Goal: Feedback & Contribution: Submit feedback/report problem

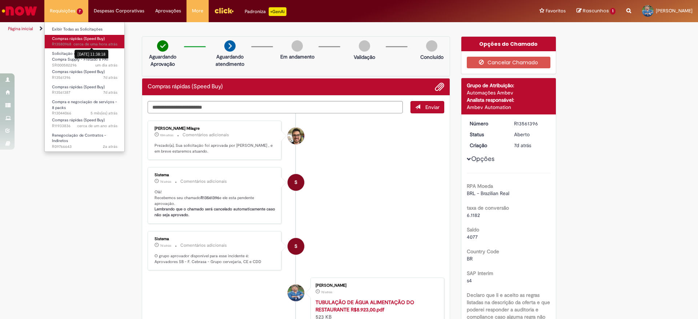
click at [83, 42] on sn-time-ago "cerca de uma hora atrás cerca de uma hora atrás [DATE] 11:38:18" at bounding box center [95, 43] width 44 height 5
click at [69, 37] on span "Compras rápidas (Speed Buy)" at bounding box center [78, 38] width 53 height 5
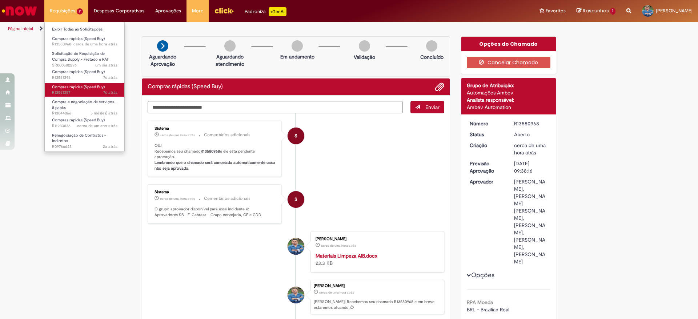
click at [83, 92] on span "7d atrás 7 dias atrás R13561387" at bounding box center [84, 93] width 65 height 6
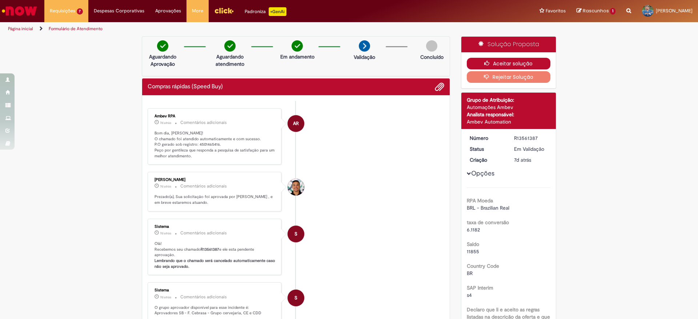
click at [502, 61] on button "Aceitar solução" at bounding box center [509, 64] width 84 height 12
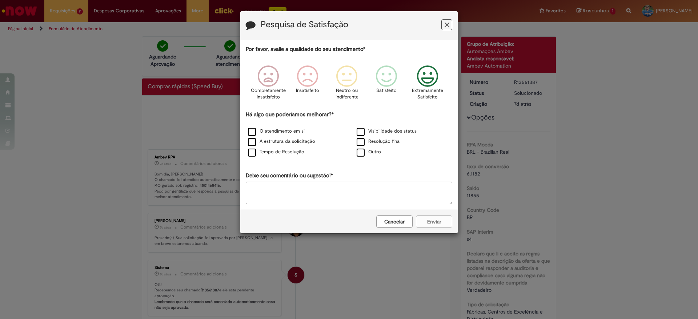
click at [430, 76] on icon "Feedback" at bounding box center [427, 76] width 27 height 22
drag, startPoint x: 247, startPoint y: 154, endPoint x: 257, endPoint y: 165, distance: 14.7
click at [248, 154] on div "Tempo de Resolução" at bounding box center [294, 152] width 107 height 9
click at [253, 152] on label "Tempo de Resolução" at bounding box center [276, 152] width 56 height 7
click at [273, 187] on textarea "Deixe seu comentário ou sugestão!*" at bounding box center [349, 193] width 206 height 23
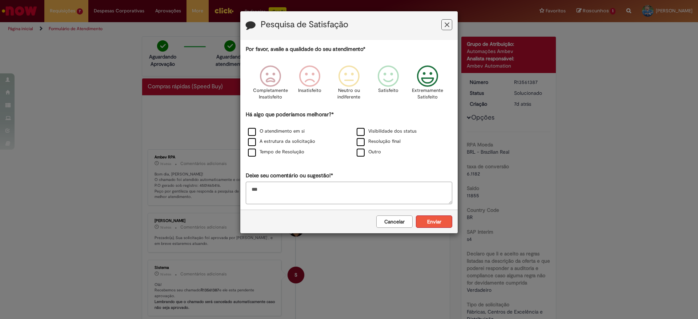
type textarea "**"
click at [436, 217] on button "Enviar" at bounding box center [434, 222] width 36 height 12
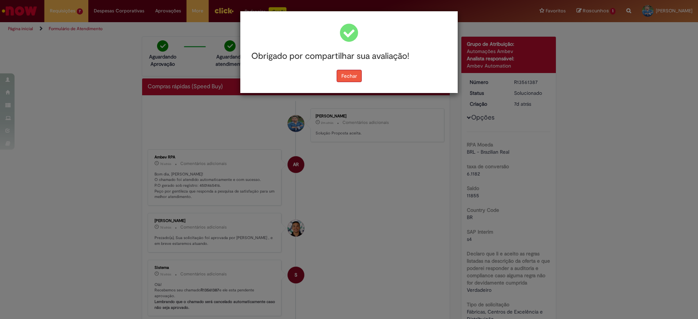
click at [345, 72] on button "Fechar" at bounding box center [349, 76] width 25 height 12
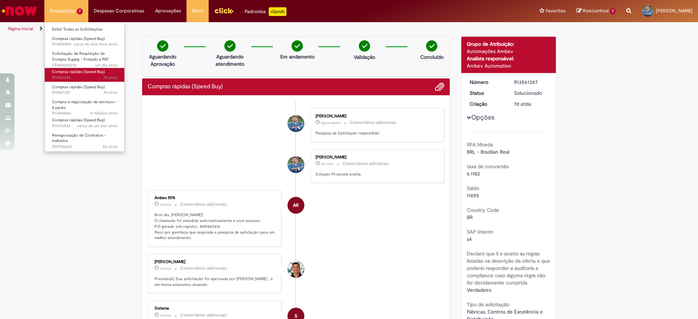
click at [77, 71] on span "Compras rápidas (Speed Buy)" at bounding box center [78, 71] width 53 height 5
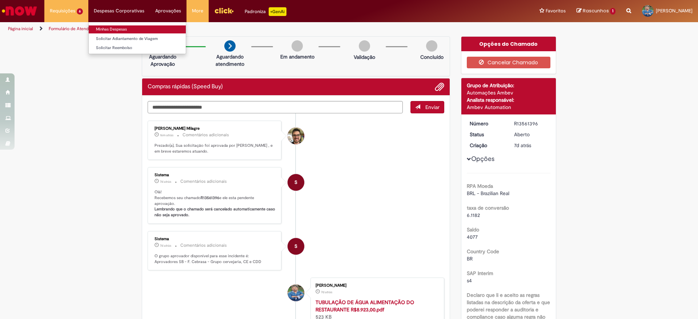
click at [109, 27] on link "Minhas Despesas" at bounding box center [137, 29] width 97 height 8
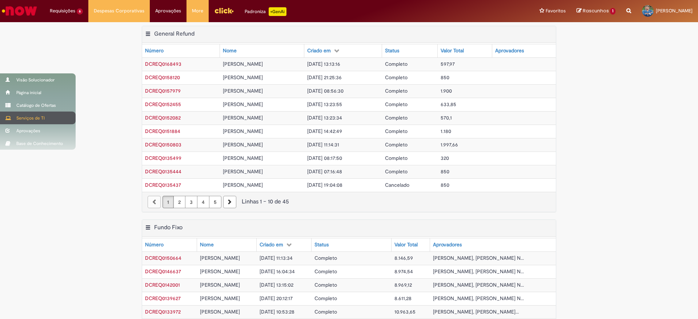
click at [19, 115] on div "Serviços de TI" at bounding box center [38, 118] width 76 height 13
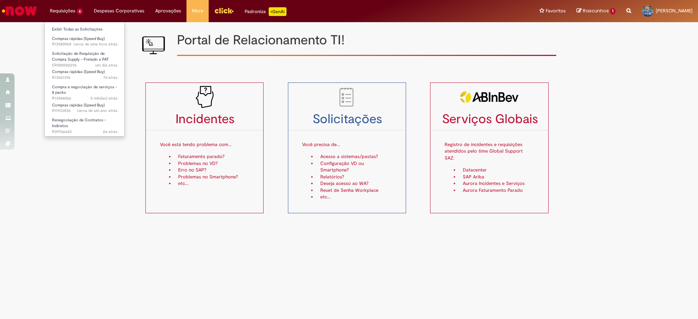
click at [68, 24] on li "Exibir Todas as Solicitações" at bounding box center [85, 28] width 80 height 9
click at [71, 29] on link "Exibir Todas as Solicitações" at bounding box center [85, 29] width 80 height 8
